Goal: Book appointment/travel/reservation

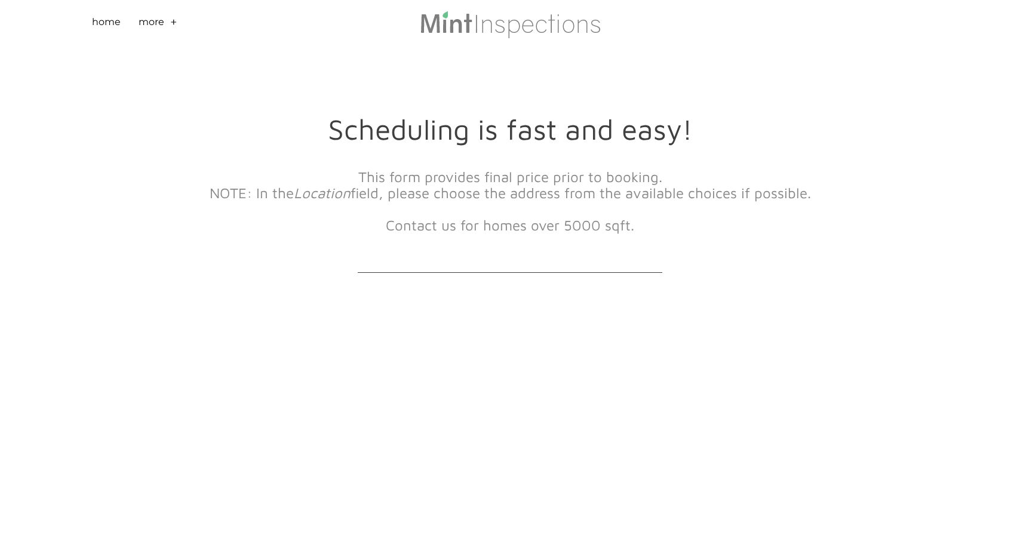
click at [461, 265] on div at bounding box center [357, 266] width 305 height 12
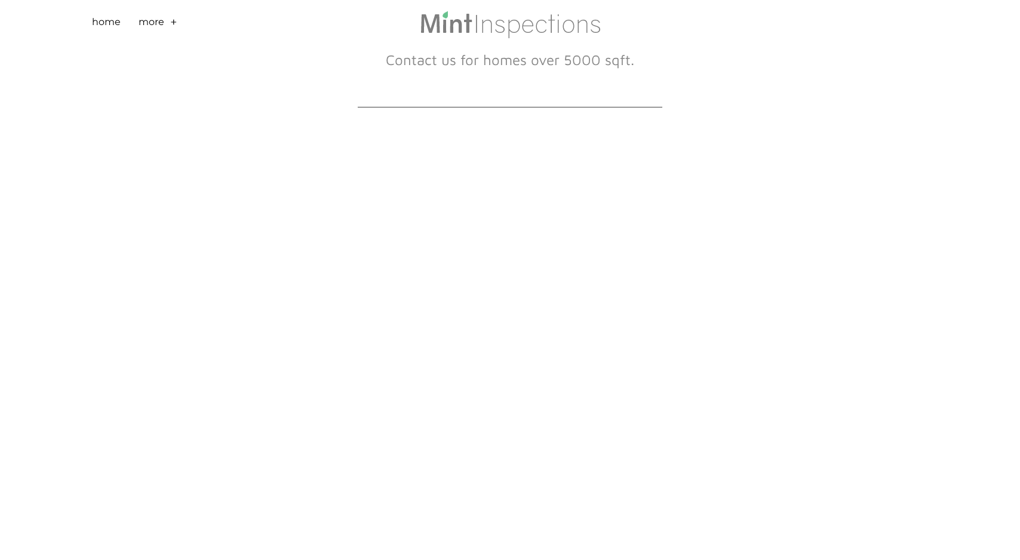
scroll to position [237, 0]
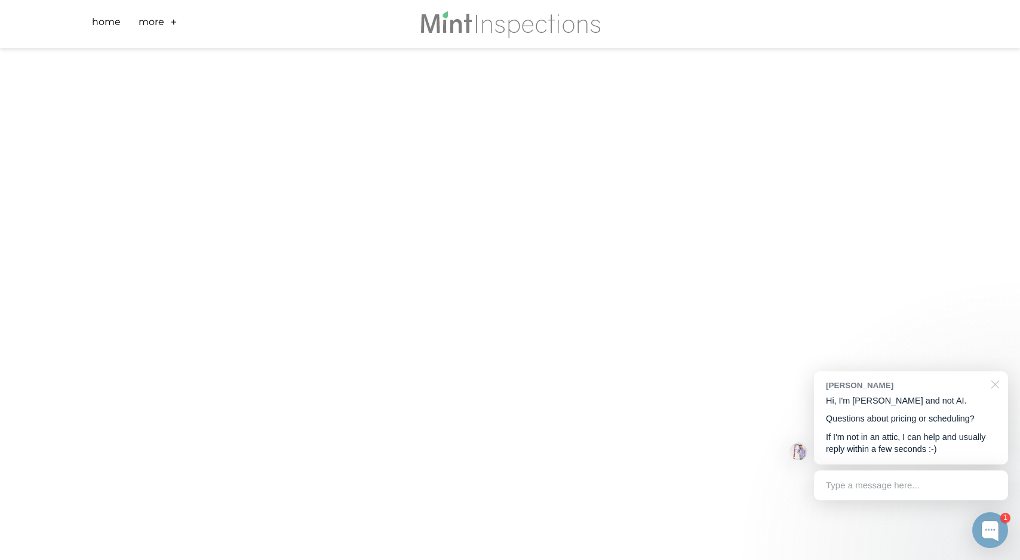
click at [998, 388] on div at bounding box center [993, 383] width 30 height 24
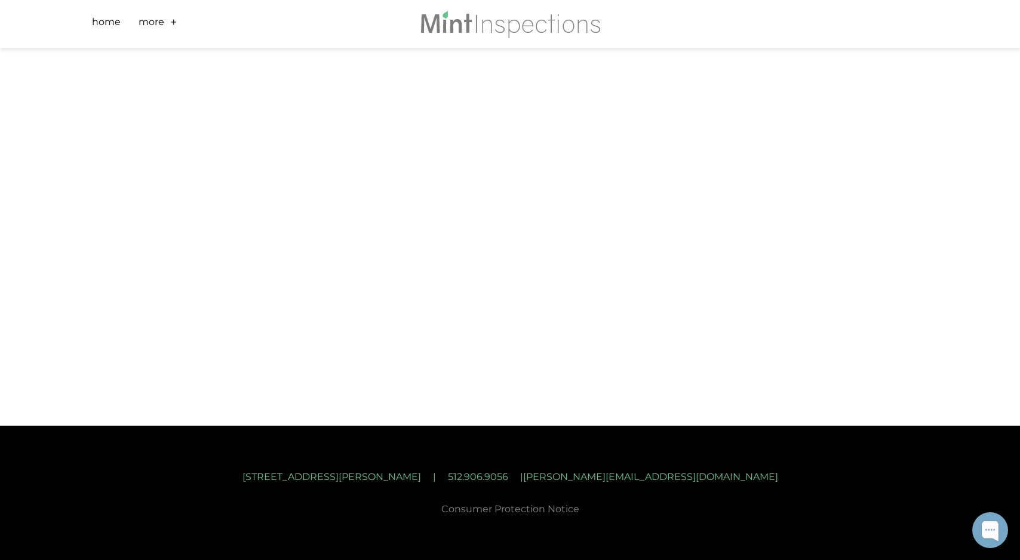
scroll to position [0, 0]
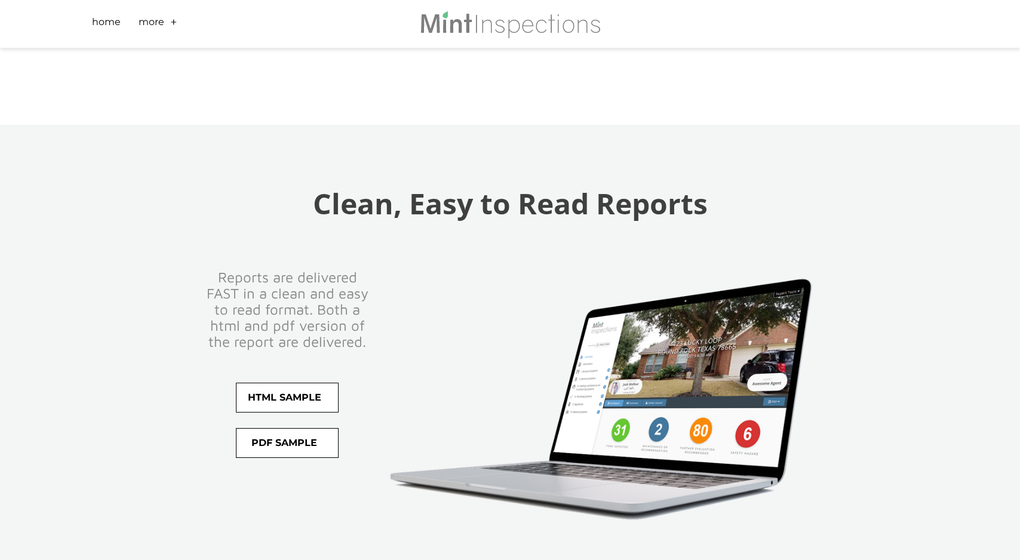
scroll to position [2295, 0]
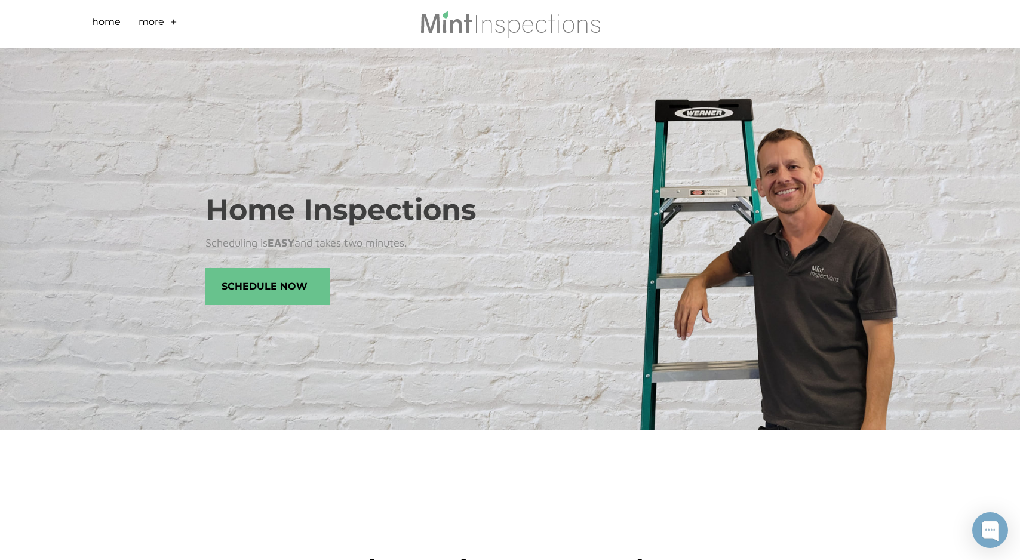
click at [185, 155] on div "Home Inspections Scheduling is EASY and takes two minutes. Schedule Now" at bounding box center [510, 239] width 1020 height 382
